Goal: Obtain resource: Obtain resource

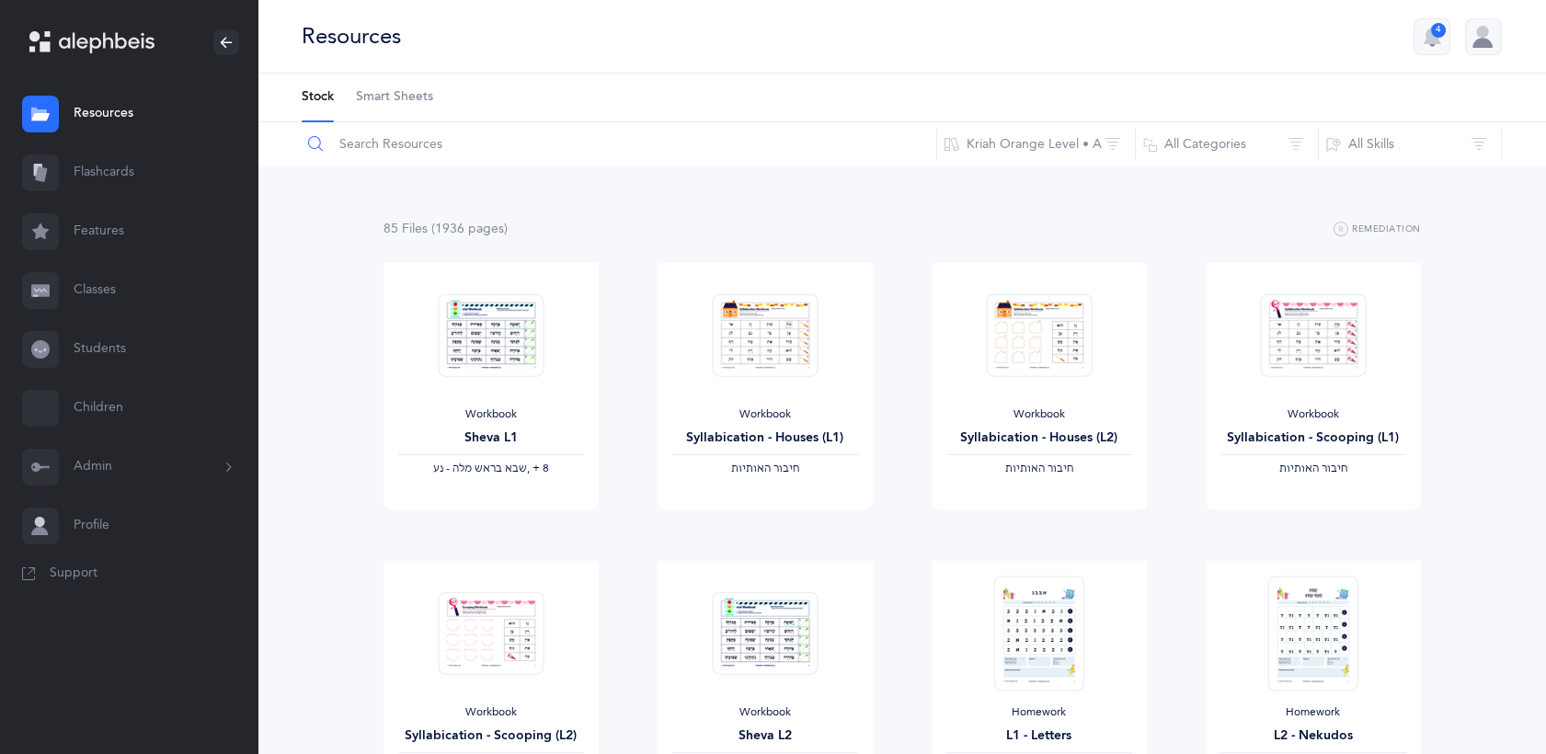
click at [388, 137] on input "text" at bounding box center [619, 144] width 636 height 44
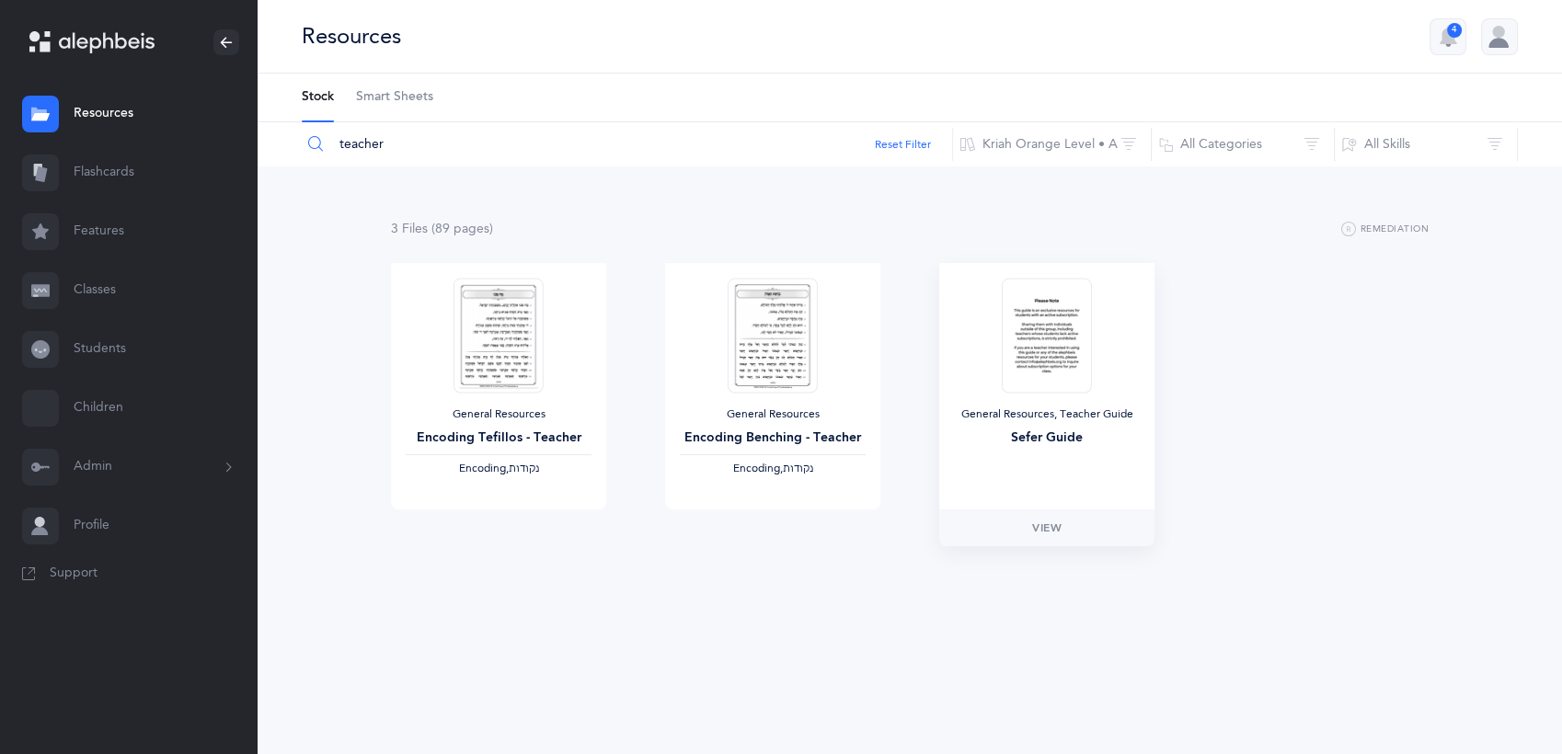
type input "teacher"
click at [1074, 333] on img at bounding box center [1047, 335] width 90 height 115
click at [1052, 526] on span "View" at bounding box center [1046, 528] width 29 height 17
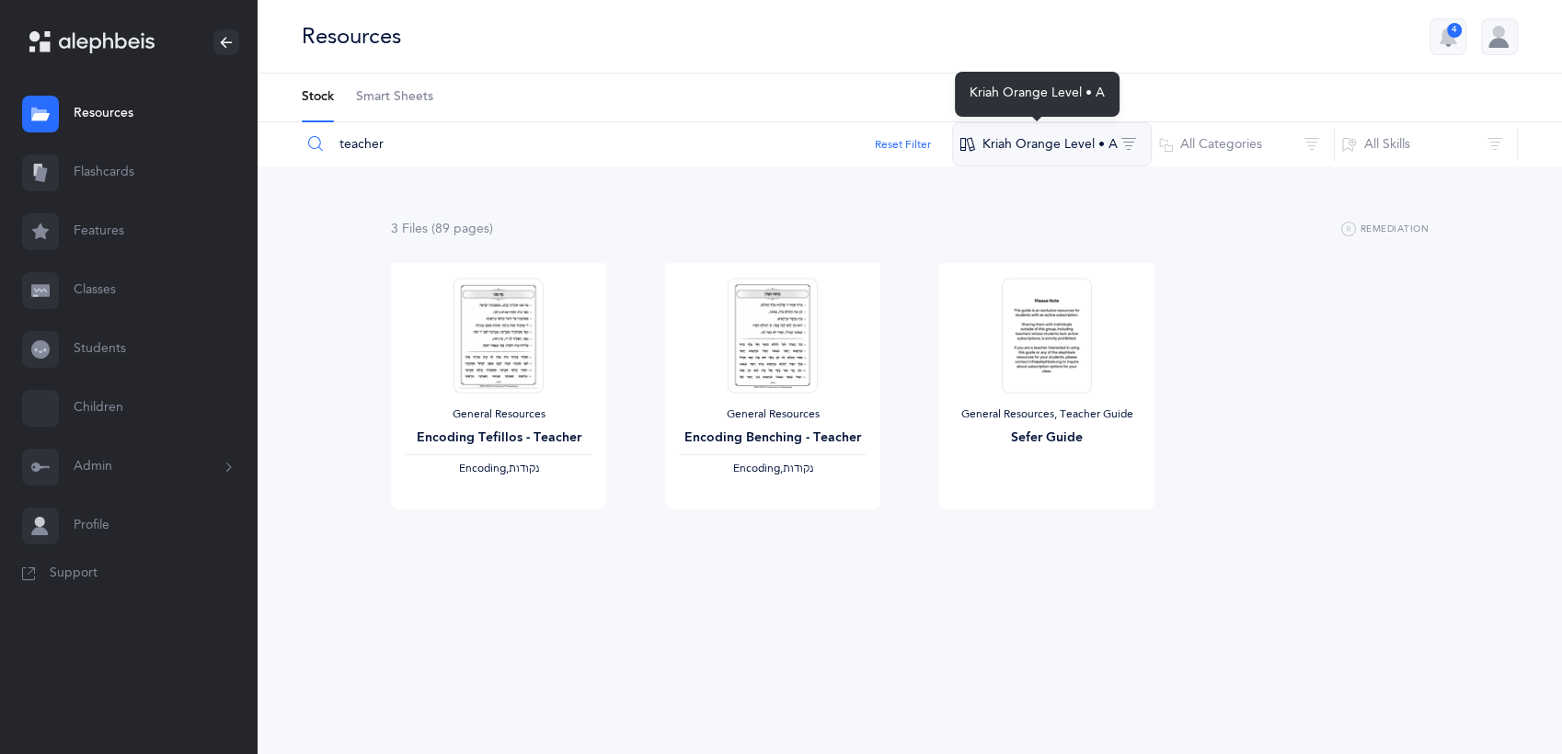
click at [1060, 144] on button "Kriah Orange Level • A" at bounding box center [1052, 144] width 200 height 44
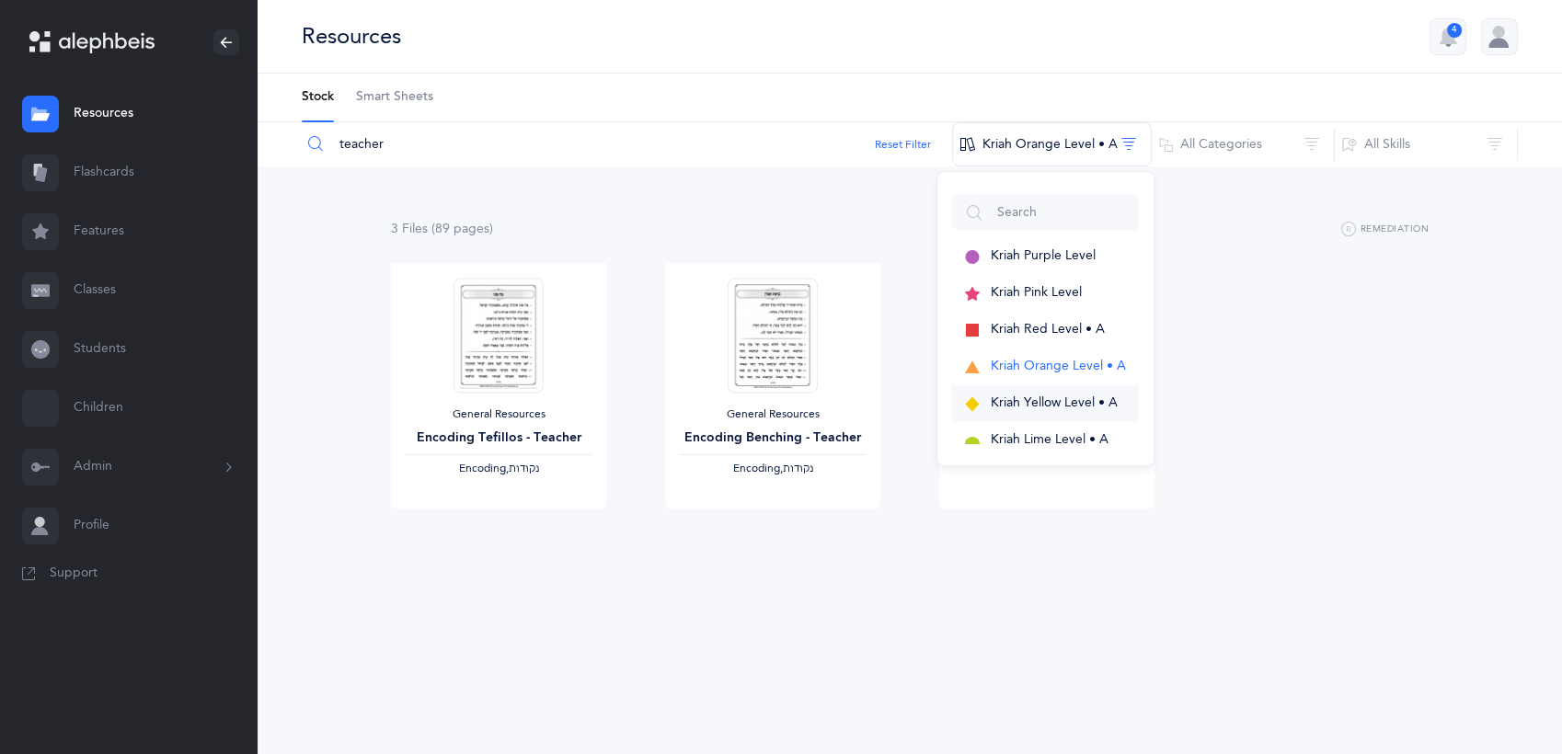
click at [1027, 399] on span "Kriah Yellow Level • A" at bounding box center [1054, 402] width 127 height 15
click at [1212, 495] on div "General Resources Encoding Benching - Teacher Encoding, ‫נקודות‬ View General R…" at bounding box center [909, 412] width 1096 height 298
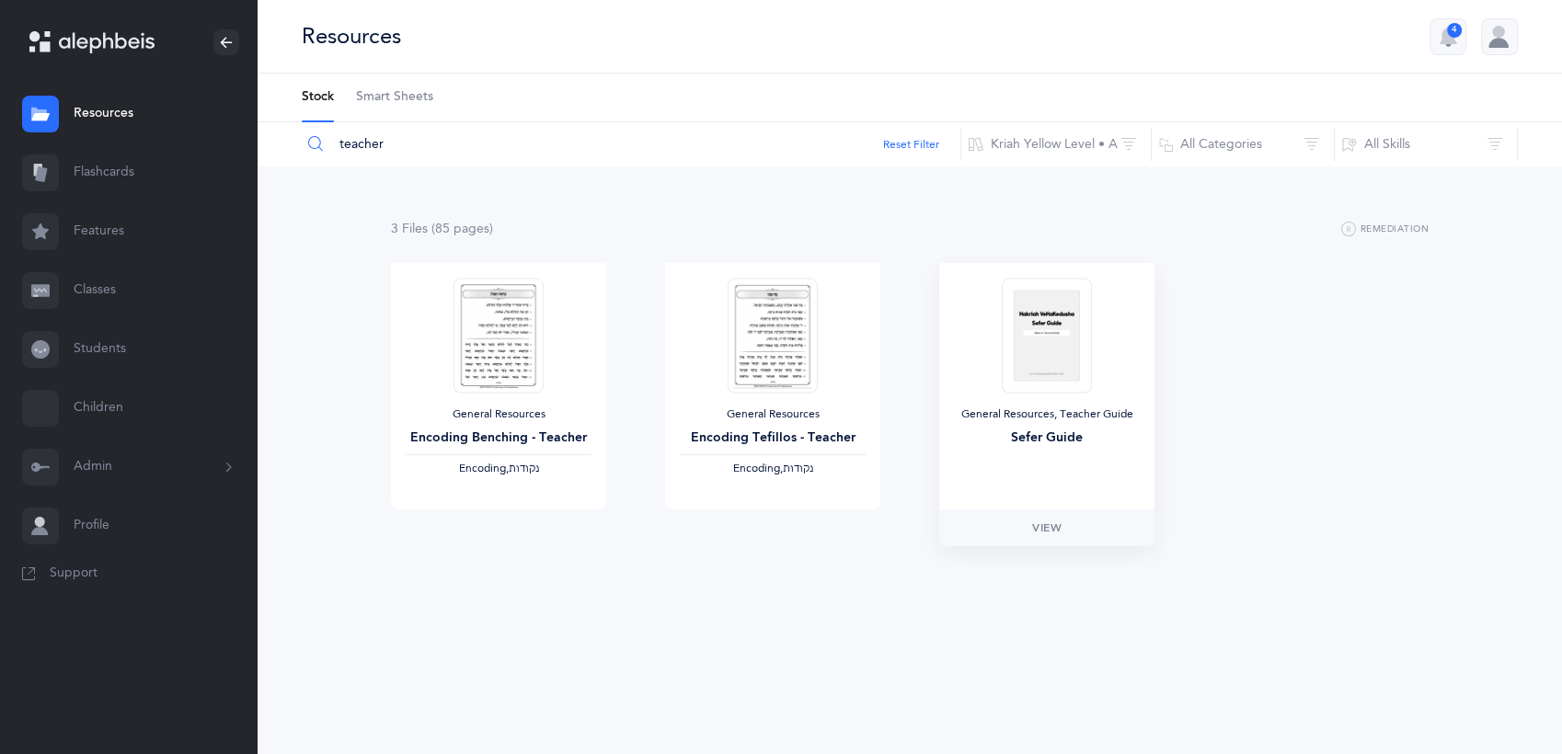
click at [1054, 455] on div "General Resources, Teacher Guide Sefer Guide" at bounding box center [1046, 386] width 215 height 246
click at [1047, 526] on span "View" at bounding box center [1046, 528] width 29 height 17
